Goal: Check status: Check status

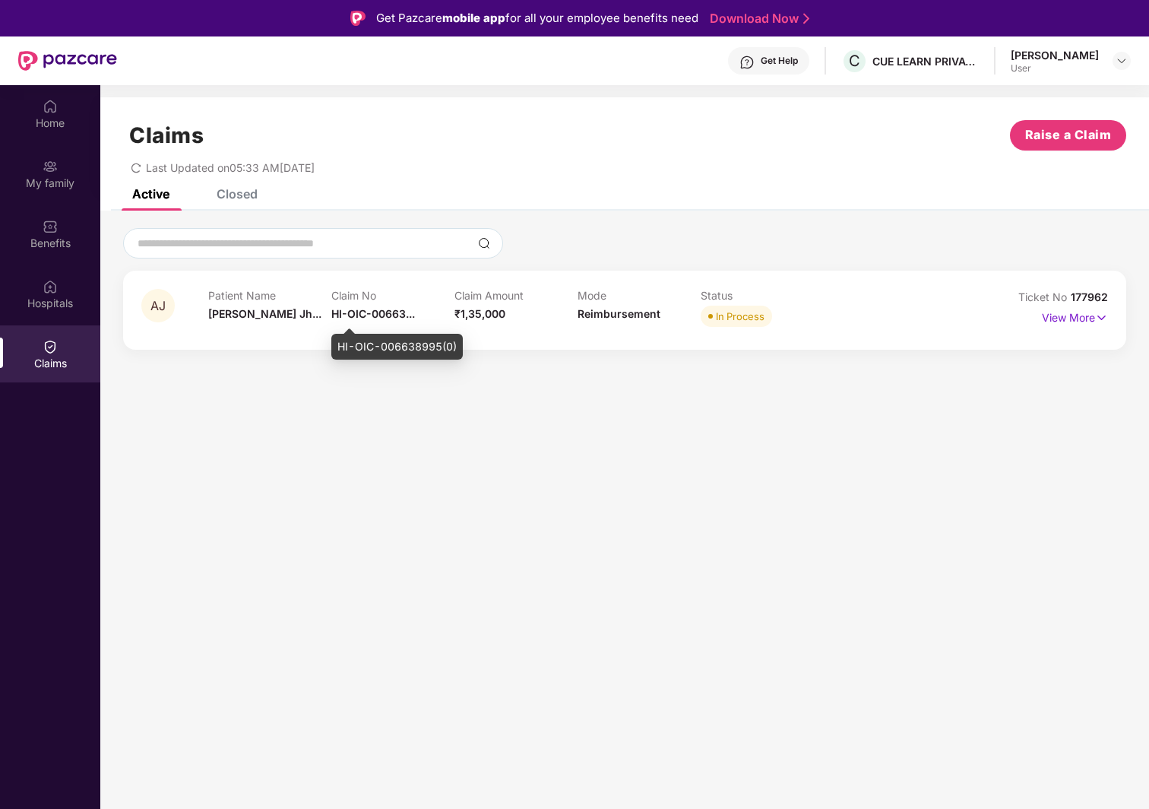
click at [397, 315] on span "HI-OIC-00663..." at bounding box center [373, 313] width 84 height 13
click at [399, 350] on div "HI-OIC-006638995(0)" at bounding box center [396, 347] width 131 height 26
copy div "HI-OIC-006638995(0)"
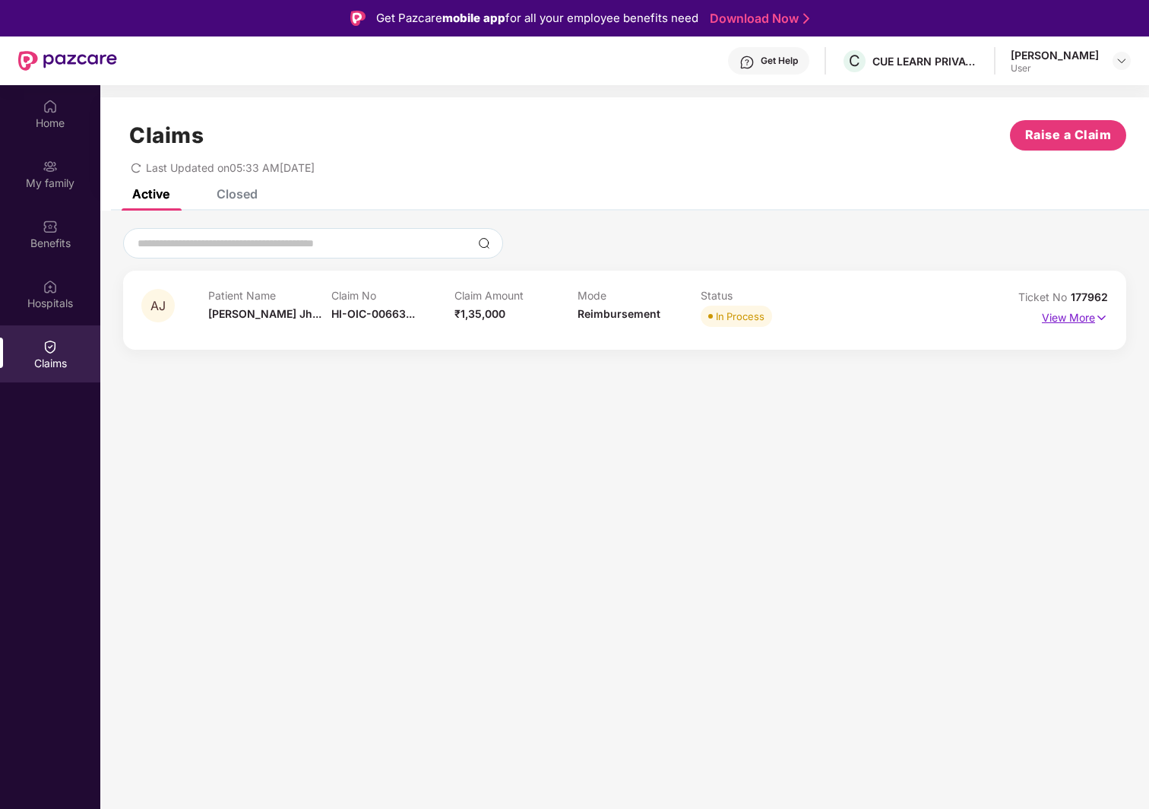
click at [924, 306] on p "View More" at bounding box center [1075, 316] width 66 height 21
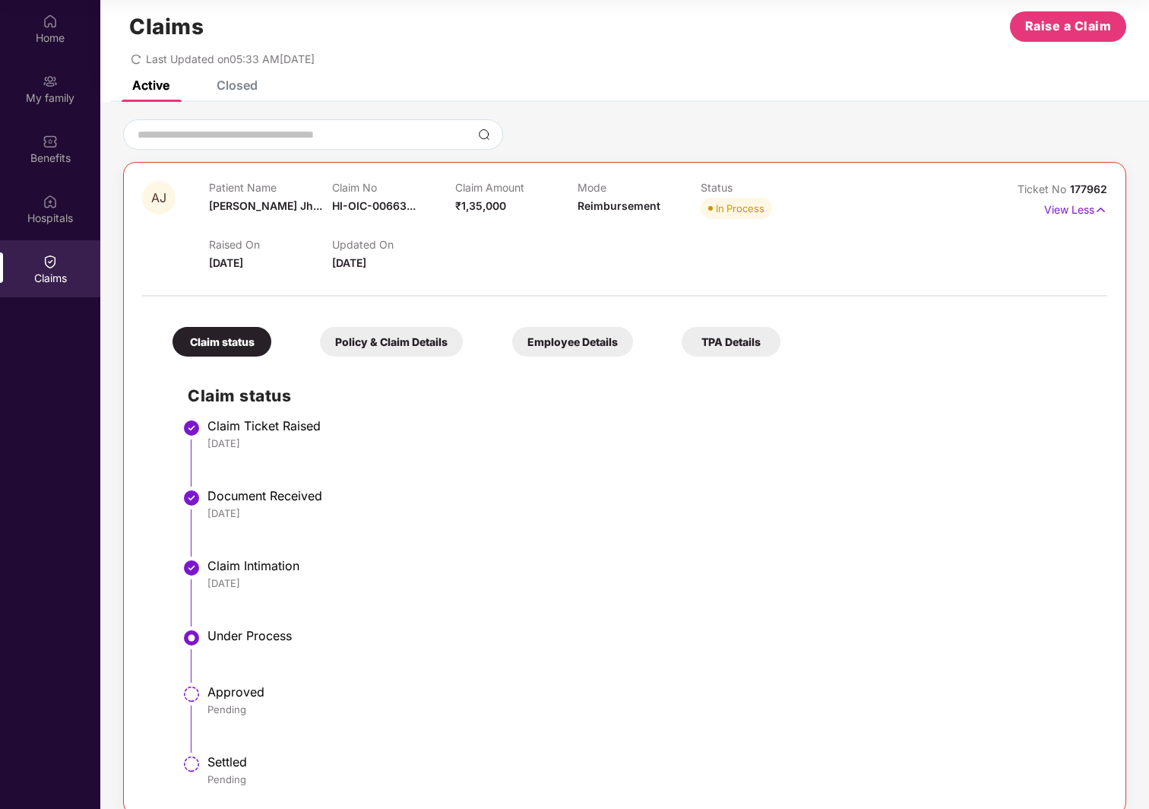
scroll to position [9, 0]
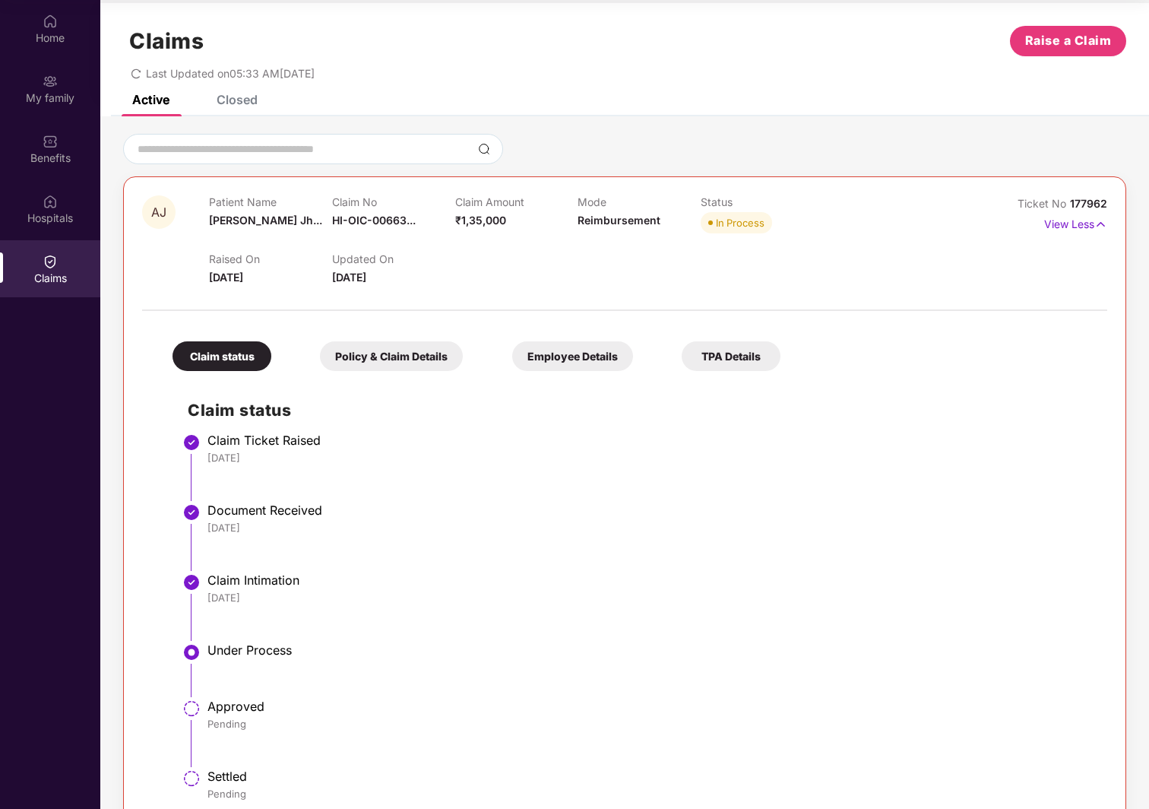
click at [430, 368] on div "Policy & Claim Details" at bounding box center [391, 356] width 143 height 30
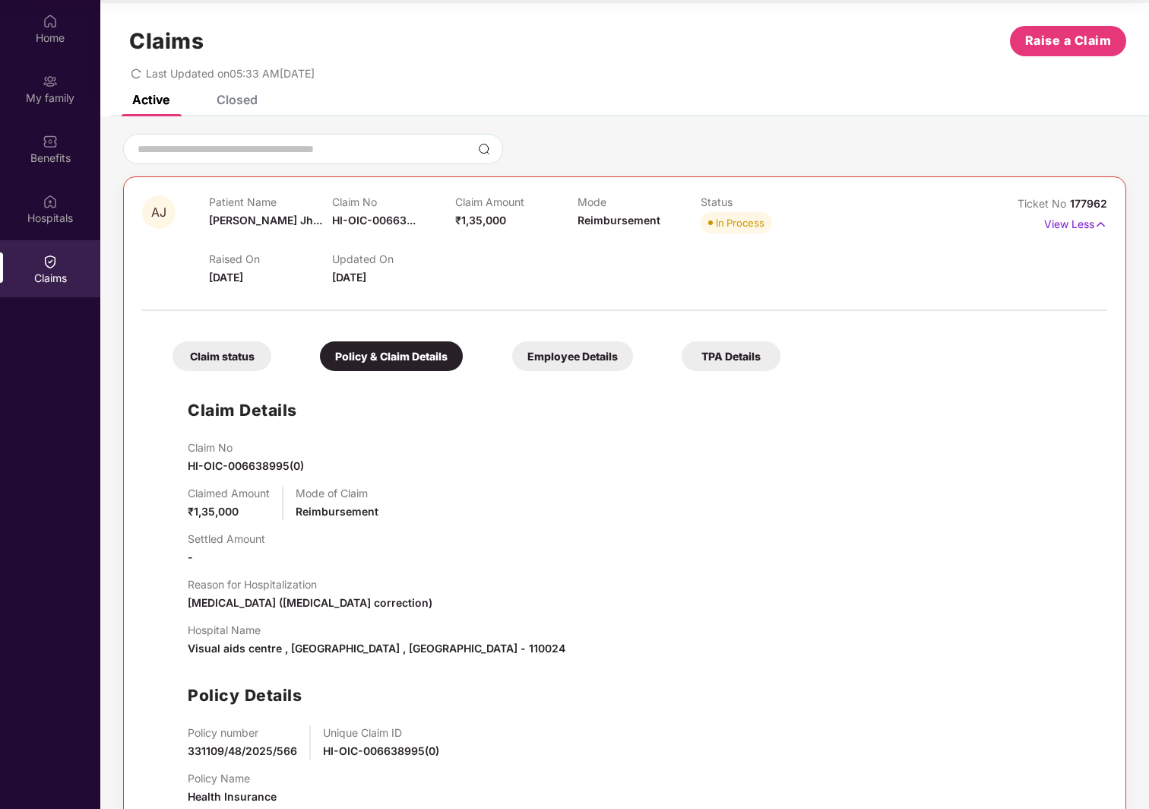
scroll to position [31, 0]
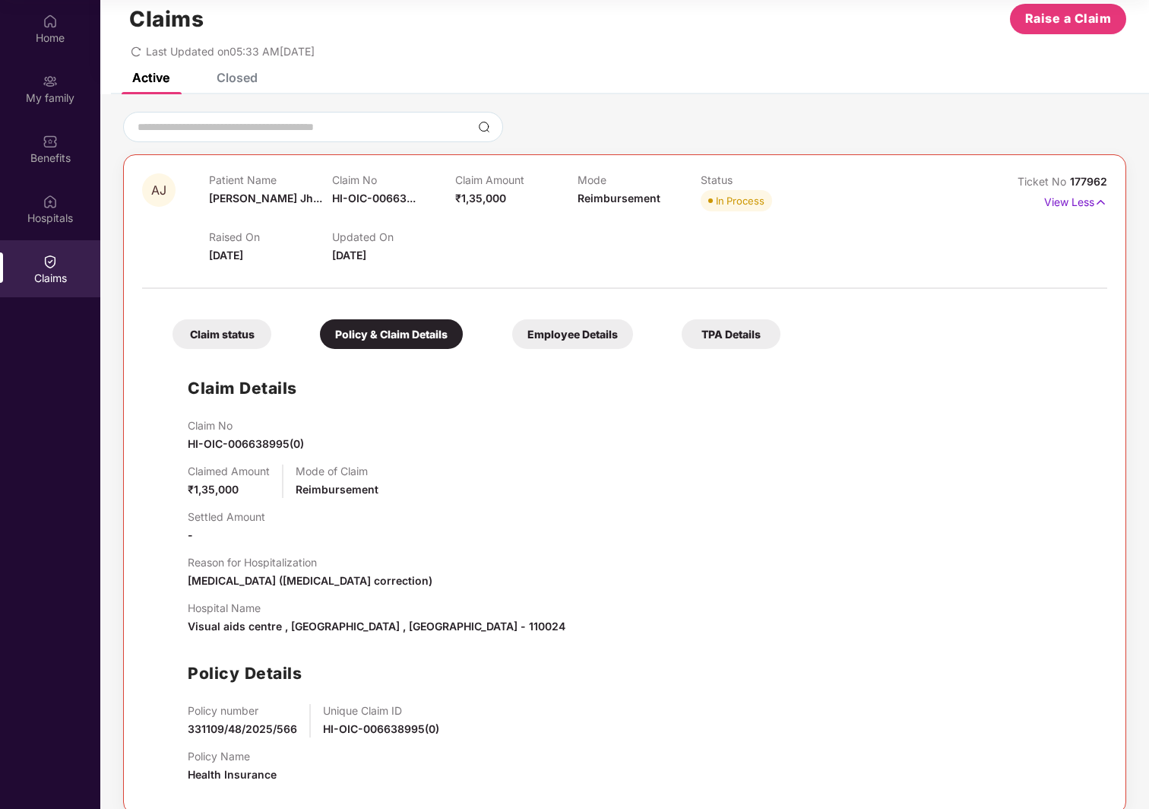
click at [268, 442] on span "HI-OIC-006638995(0)" at bounding box center [246, 443] width 116 height 13
copy span "HI-OIC-006638995(0)"
click at [268, 444] on span "HI-OIC-006638995(0)" at bounding box center [246, 443] width 116 height 13
